Goal: Navigation & Orientation: Find specific page/section

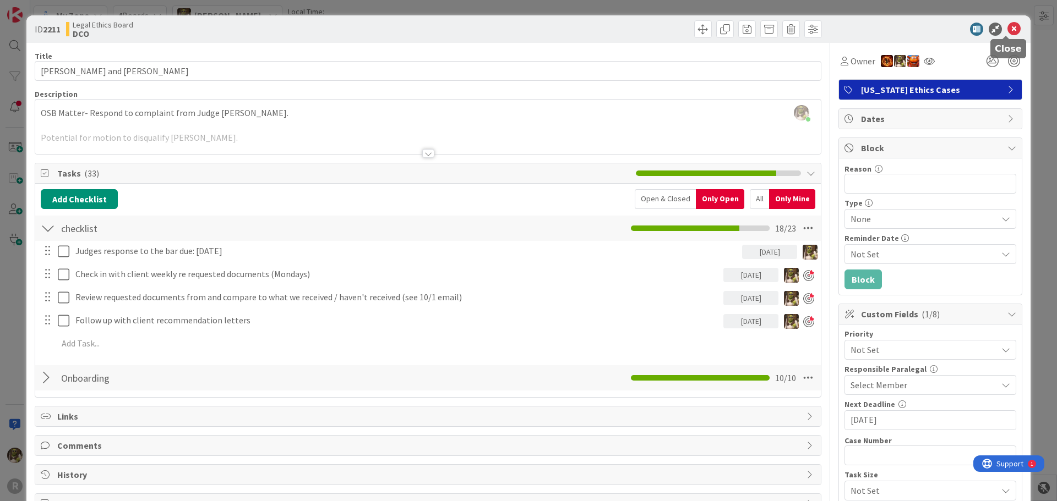
drag, startPoint x: 1003, startPoint y: 27, endPoint x: 998, endPoint y: 31, distance: 6.6
click at [1007, 27] on icon at bounding box center [1013, 29] width 13 height 13
click at [1007, 25] on icon at bounding box center [1013, 29] width 13 height 13
click at [1007, 30] on icon at bounding box center [1013, 29] width 13 height 13
click at [1009, 30] on icon at bounding box center [1013, 29] width 13 height 13
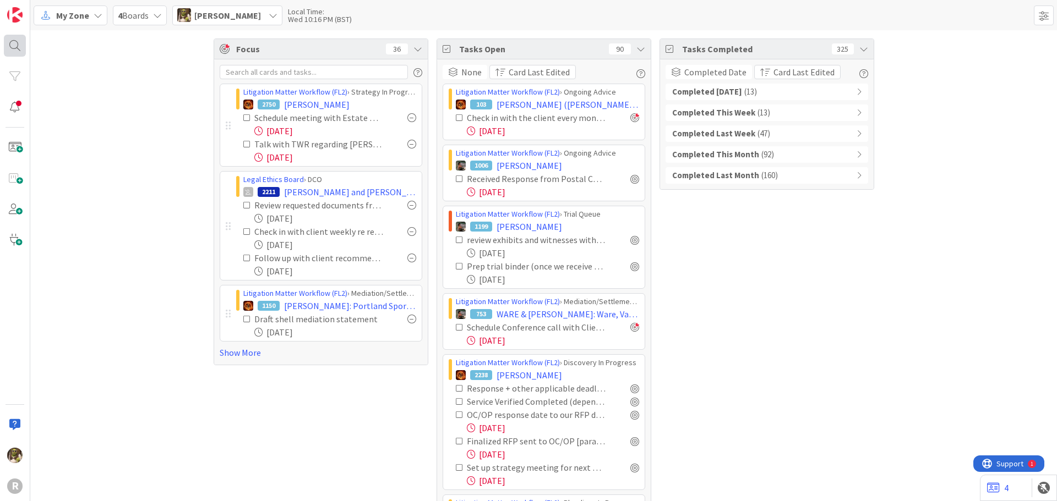
click at [18, 43] on div at bounding box center [15, 46] width 22 height 22
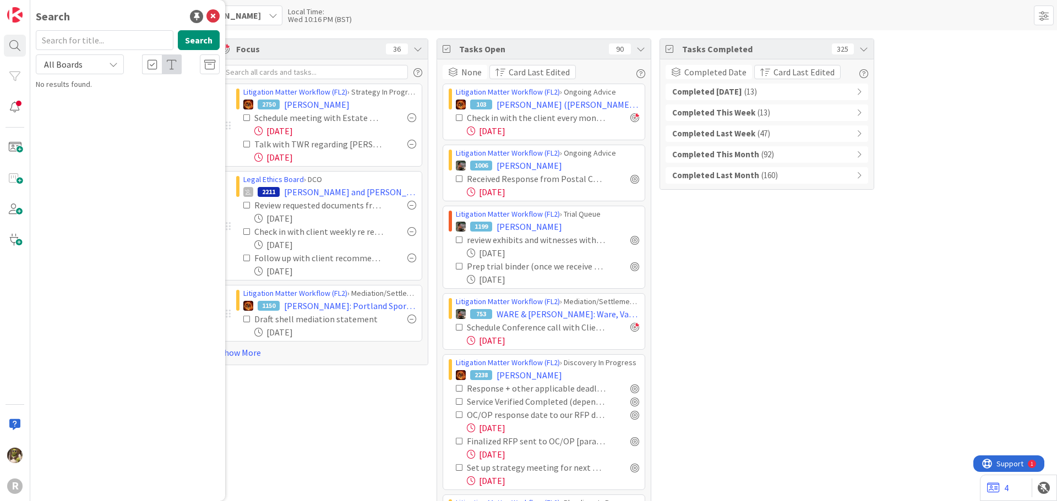
click at [89, 41] on input "text" at bounding box center [105, 40] width 138 height 20
type input "[PERSON_NAME]"
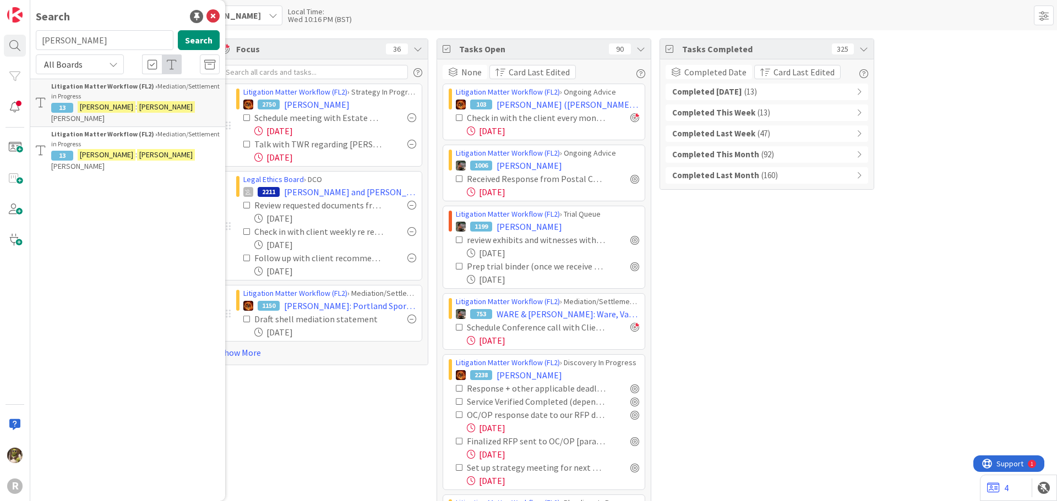
click at [154, 86] on div "Litigation Matter Workflow (FL2) › Mediation/Settlement in Progress" at bounding box center [135, 91] width 168 height 20
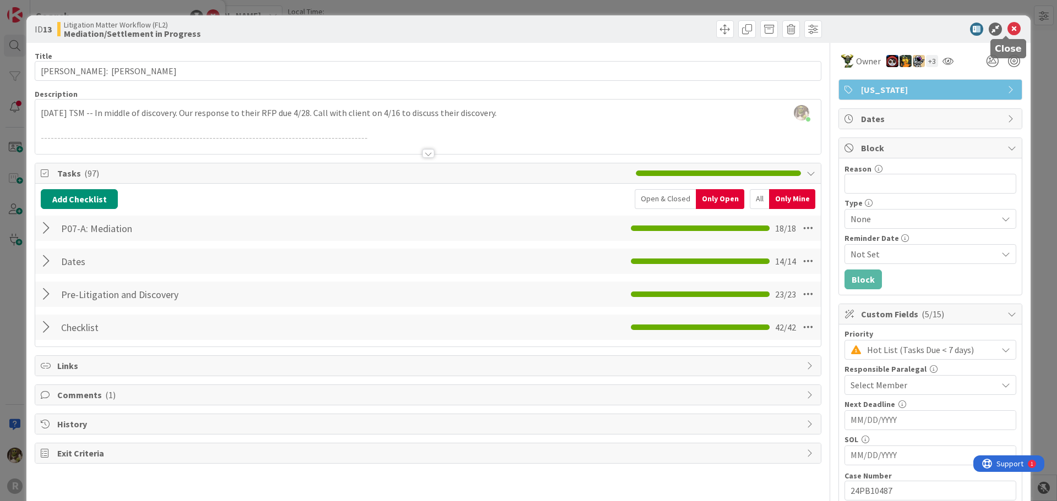
click at [1008, 27] on icon at bounding box center [1013, 29] width 13 height 13
